Goal: Task Accomplishment & Management: Manage account settings

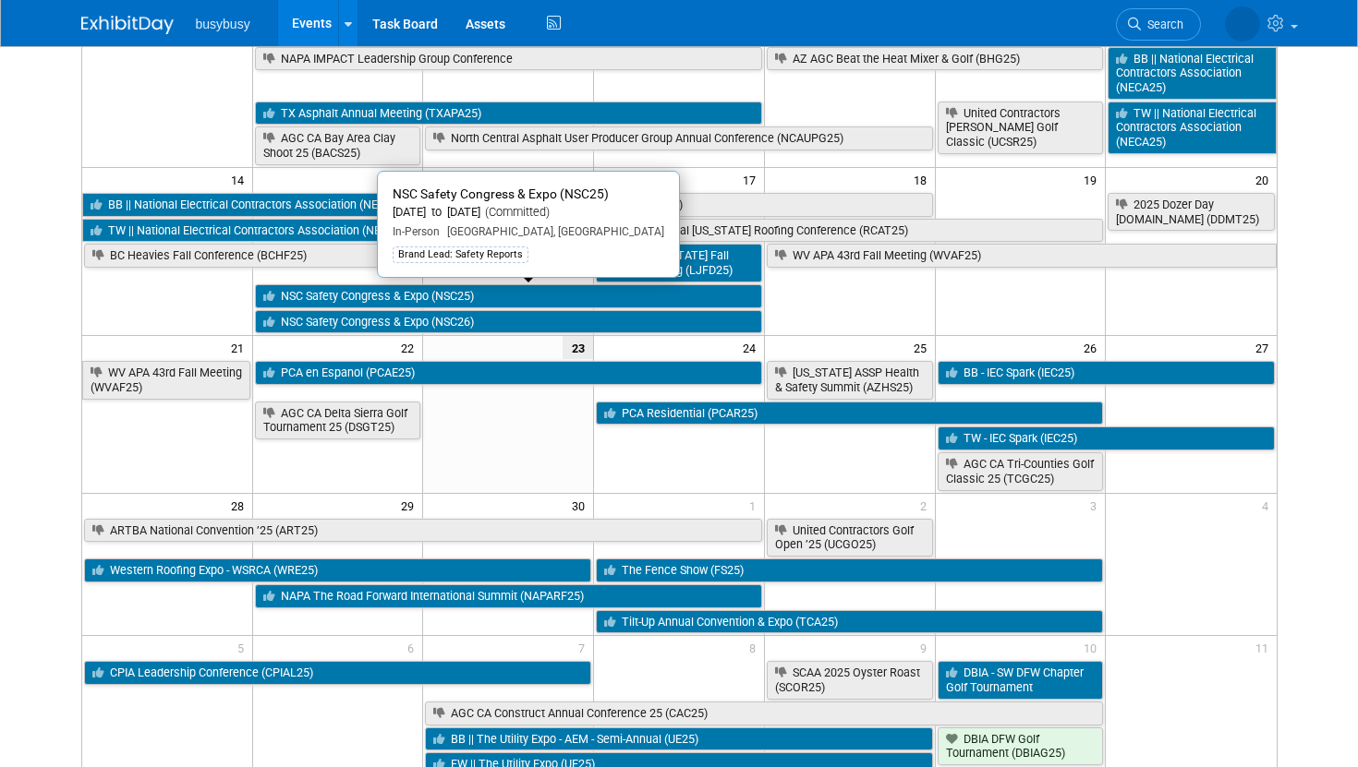
scroll to position [330, 0]
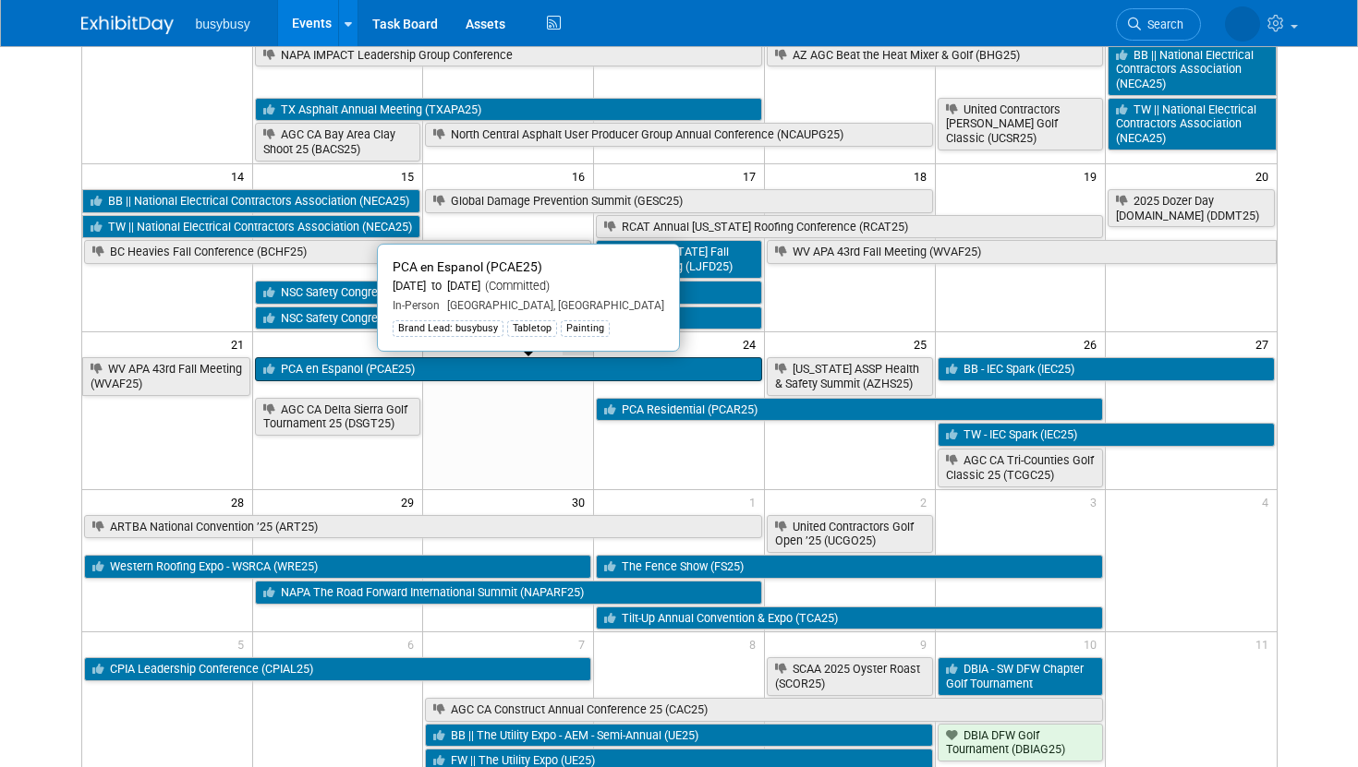
click at [505, 369] on link "PCA en Espanol (PCAE25)" at bounding box center [508, 369] width 507 height 24
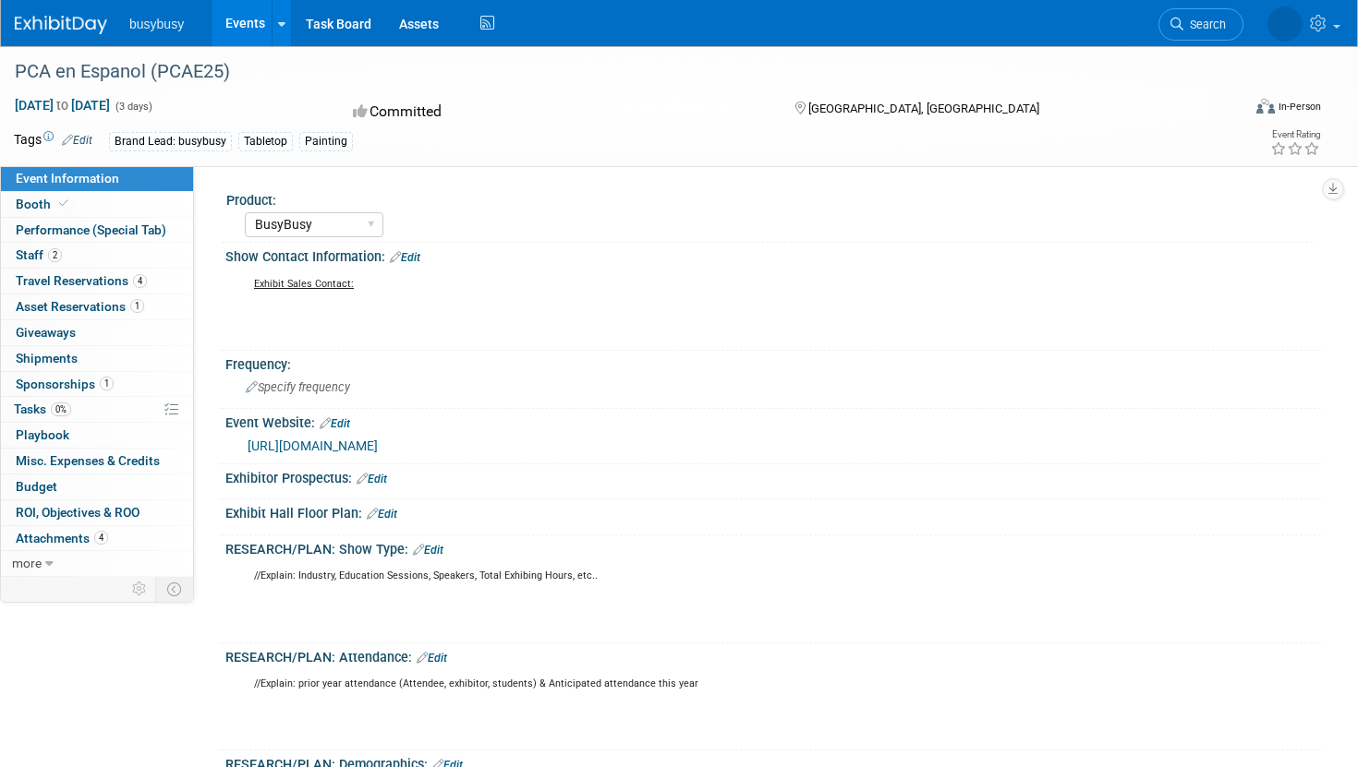
select select "BusyBusy"
click at [104, 204] on link "Booth" at bounding box center [97, 204] width 192 height 25
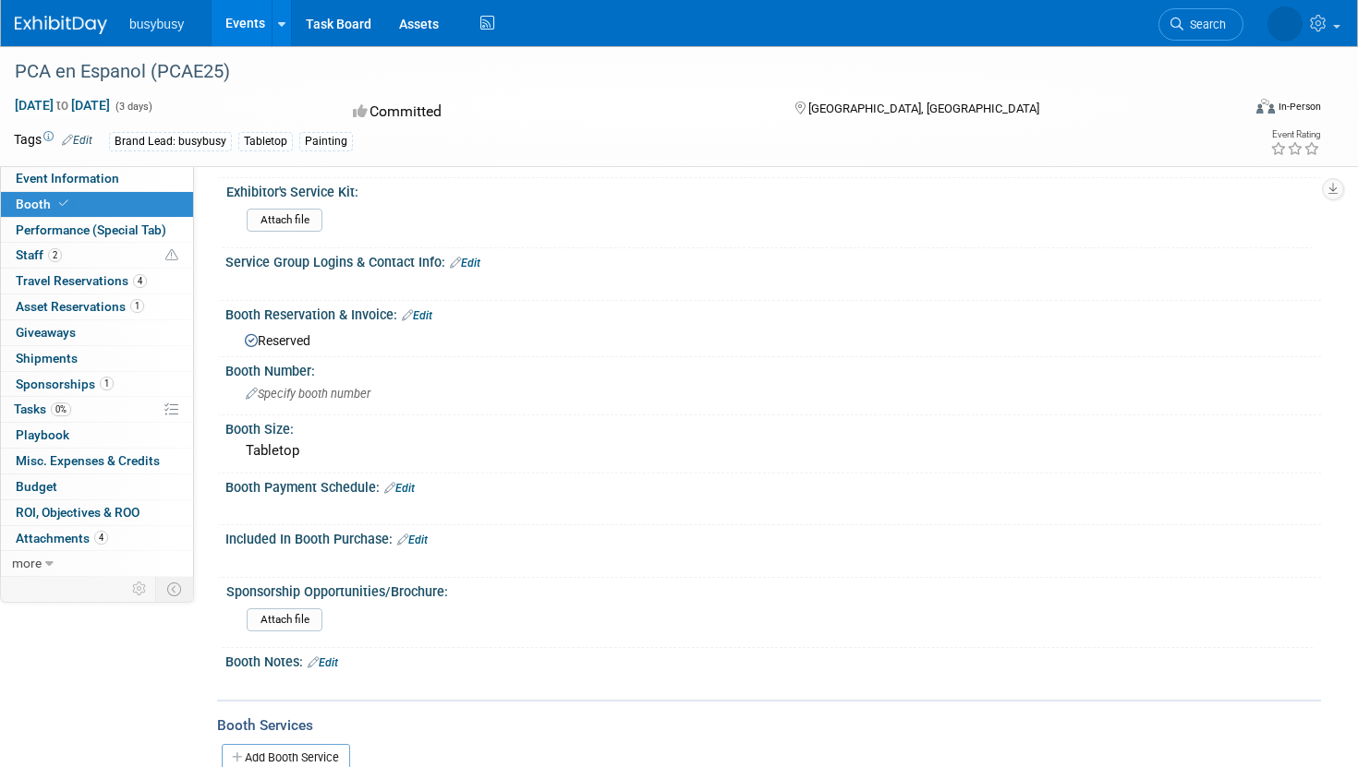
scroll to position [65, 0]
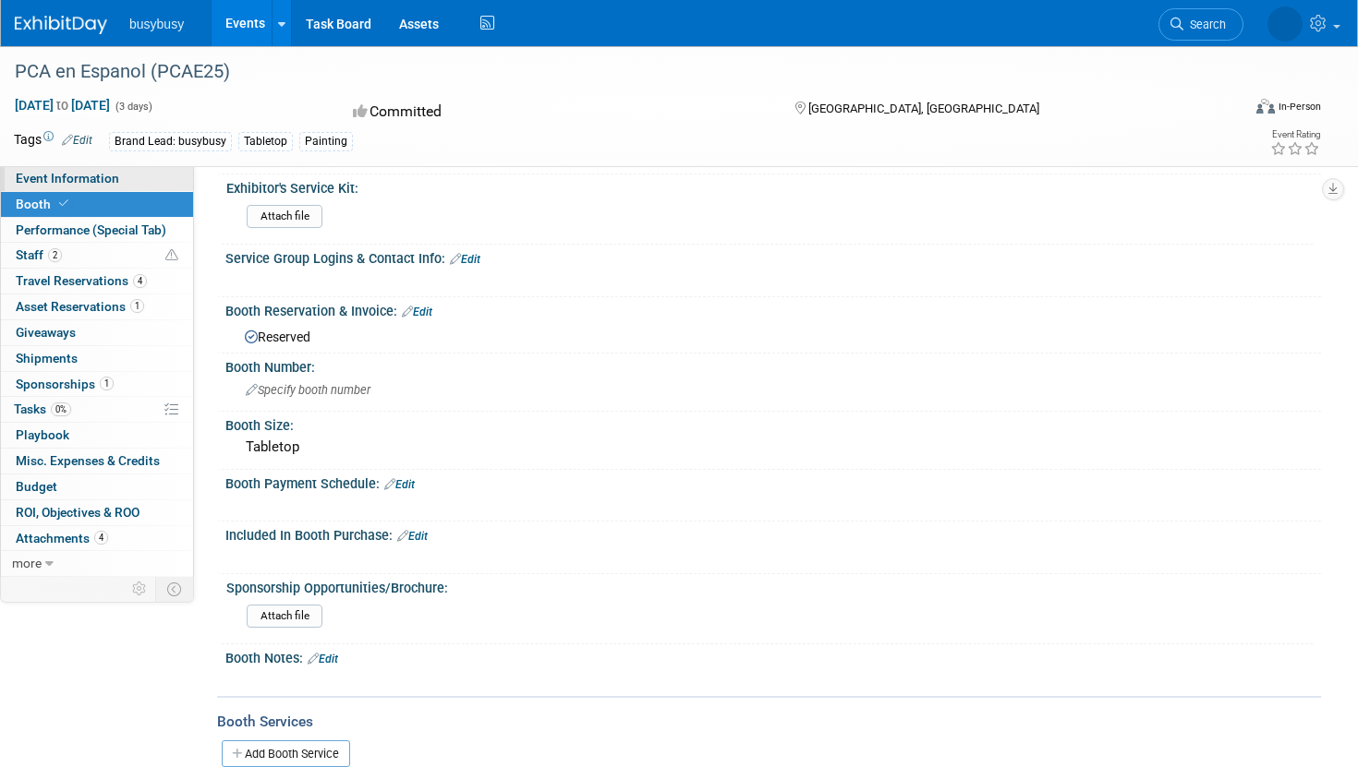
click at [112, 168] on link "Event Information" at bounding box center [97, 178] width 192 height 25
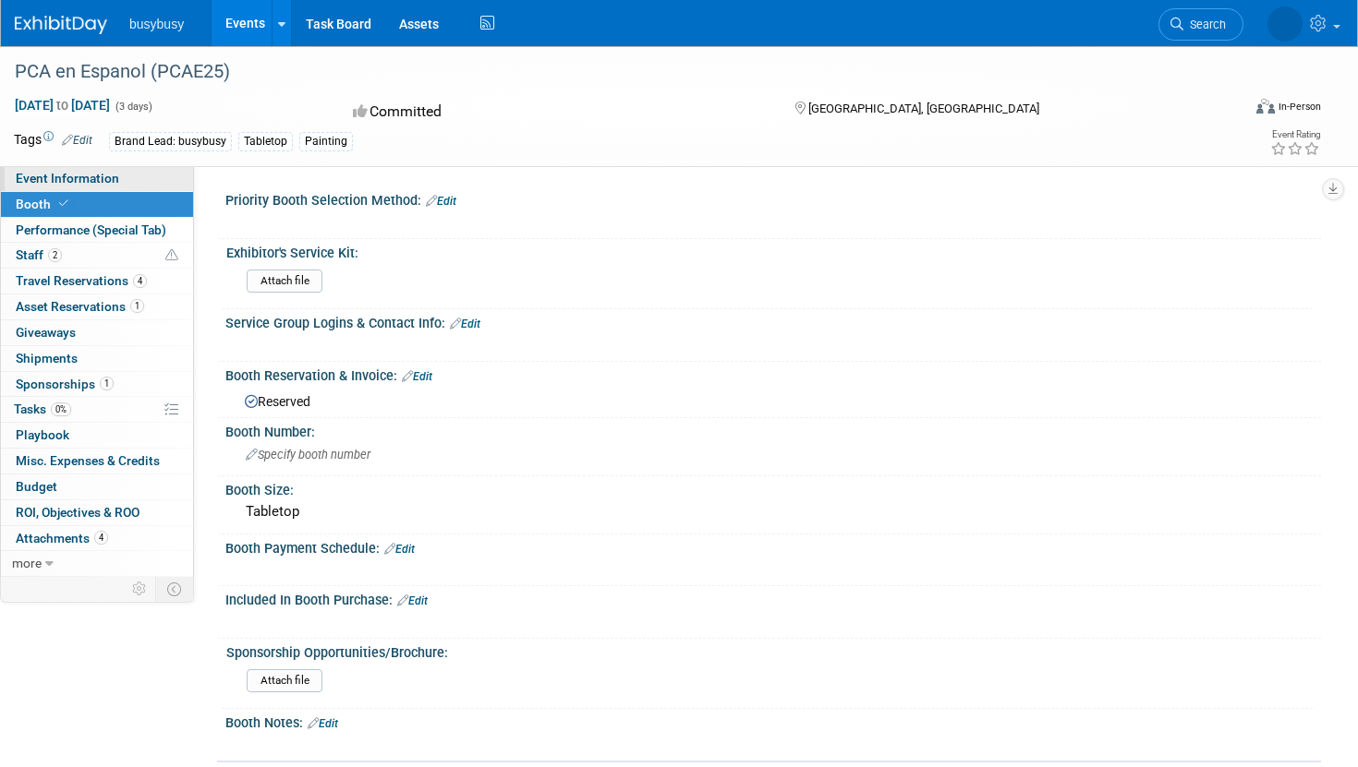
select select "BusyBusy"
